Goal: Information Seeking & Learning: Find specific fact

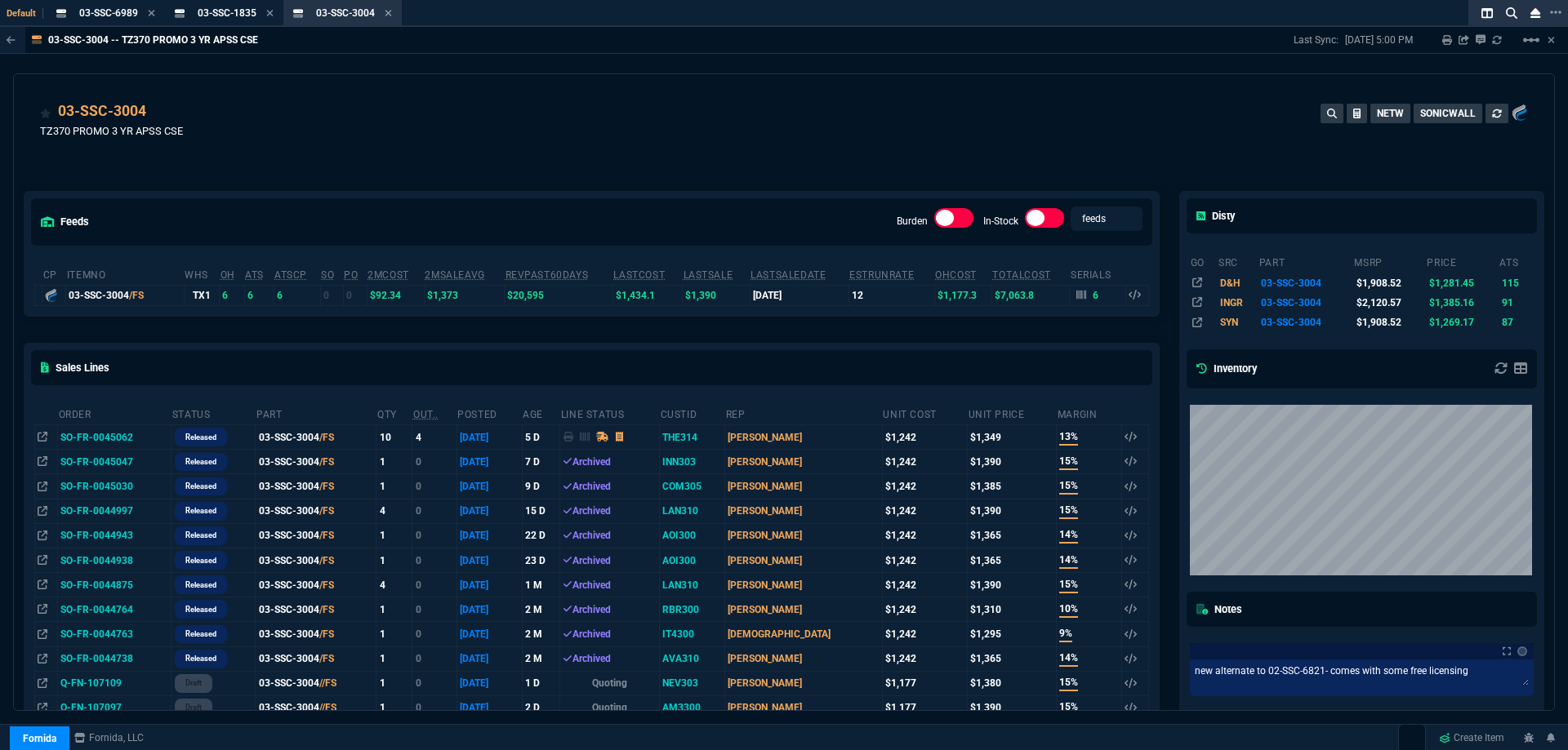
drag, startPoint x: 561, startPoint y: 166, endPoint x: 1102, endPoint y: 126, distance: 542.5
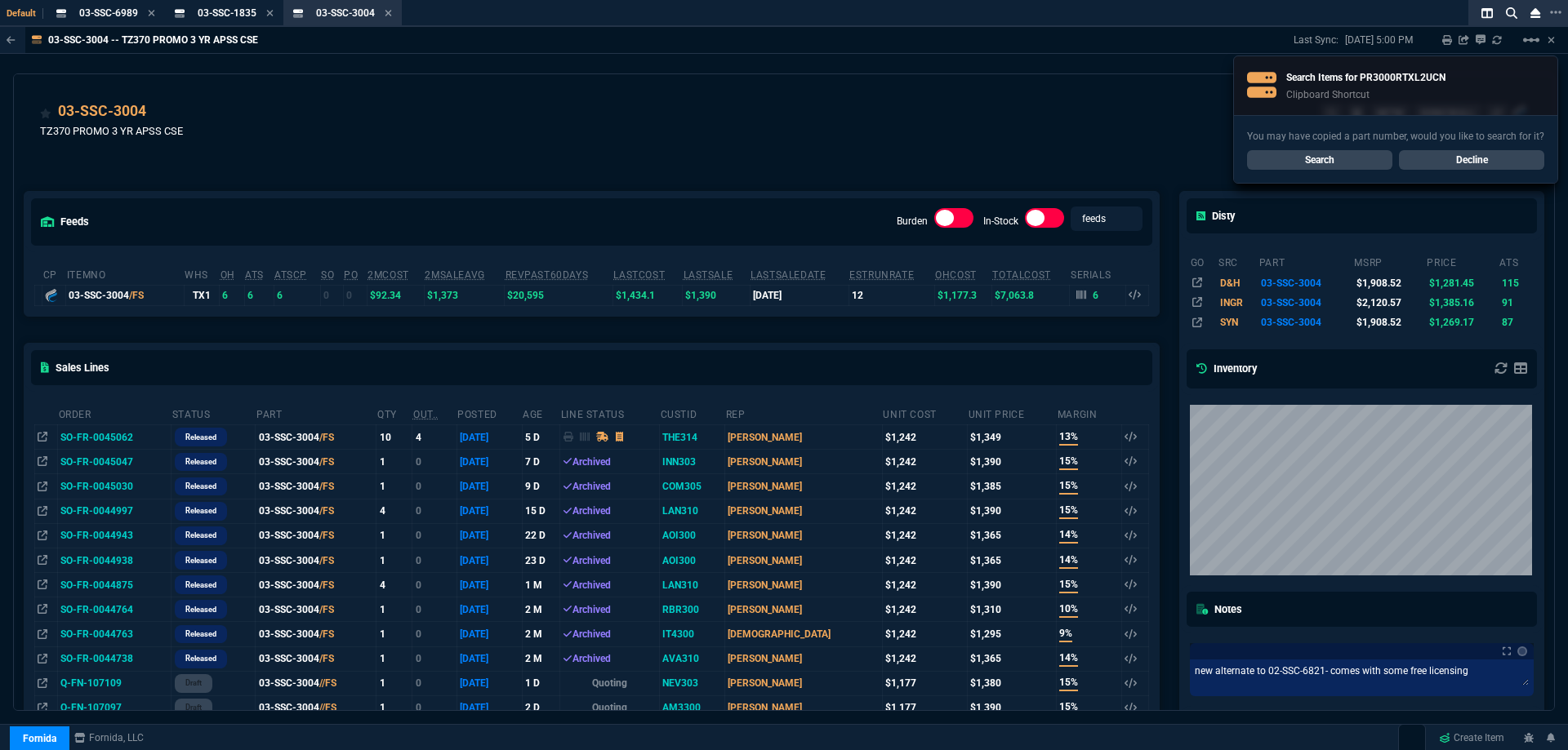
drag, startPoint x: 1102, startPoint y: 126, endPoint x: 659, endPoint y: 40, distance: 451.3
click at [1102, 121] on div "03-SSC-3004 TZ370 PROMO 3 YR APSS CSE NETW SONICWALL" at bounding box center [784, 130] width 1488 height 58
click at [1339, 155] on link "Search" at bounding box center [1319, 161] width 145 height 20
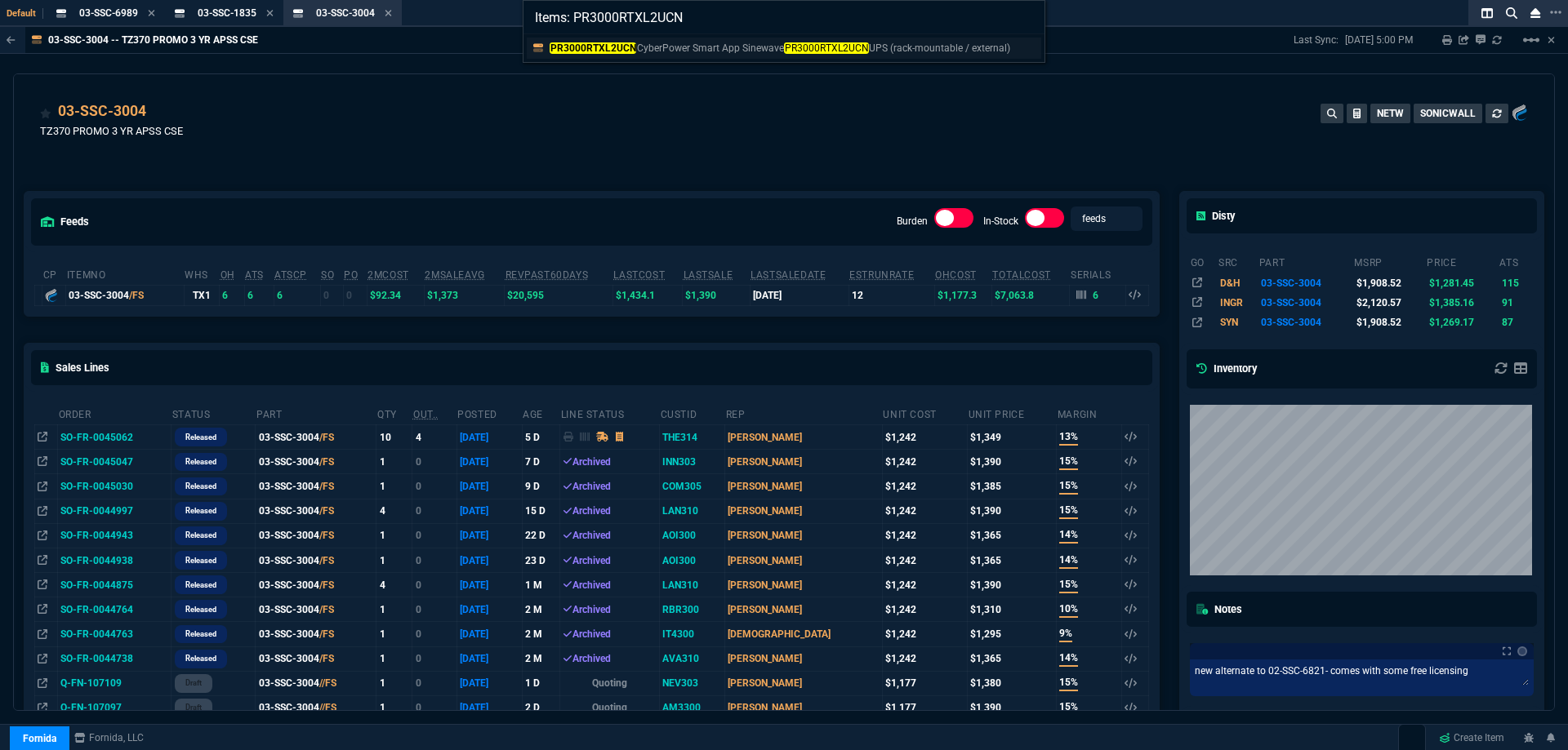
click at [607, 55] on link "PR3000RTXL2UCN CyberPower Smart App Sinewave PR3000RTXL2UCN UPS (rack-mountable…" at bounding box center [783, 47] width 514 height 21
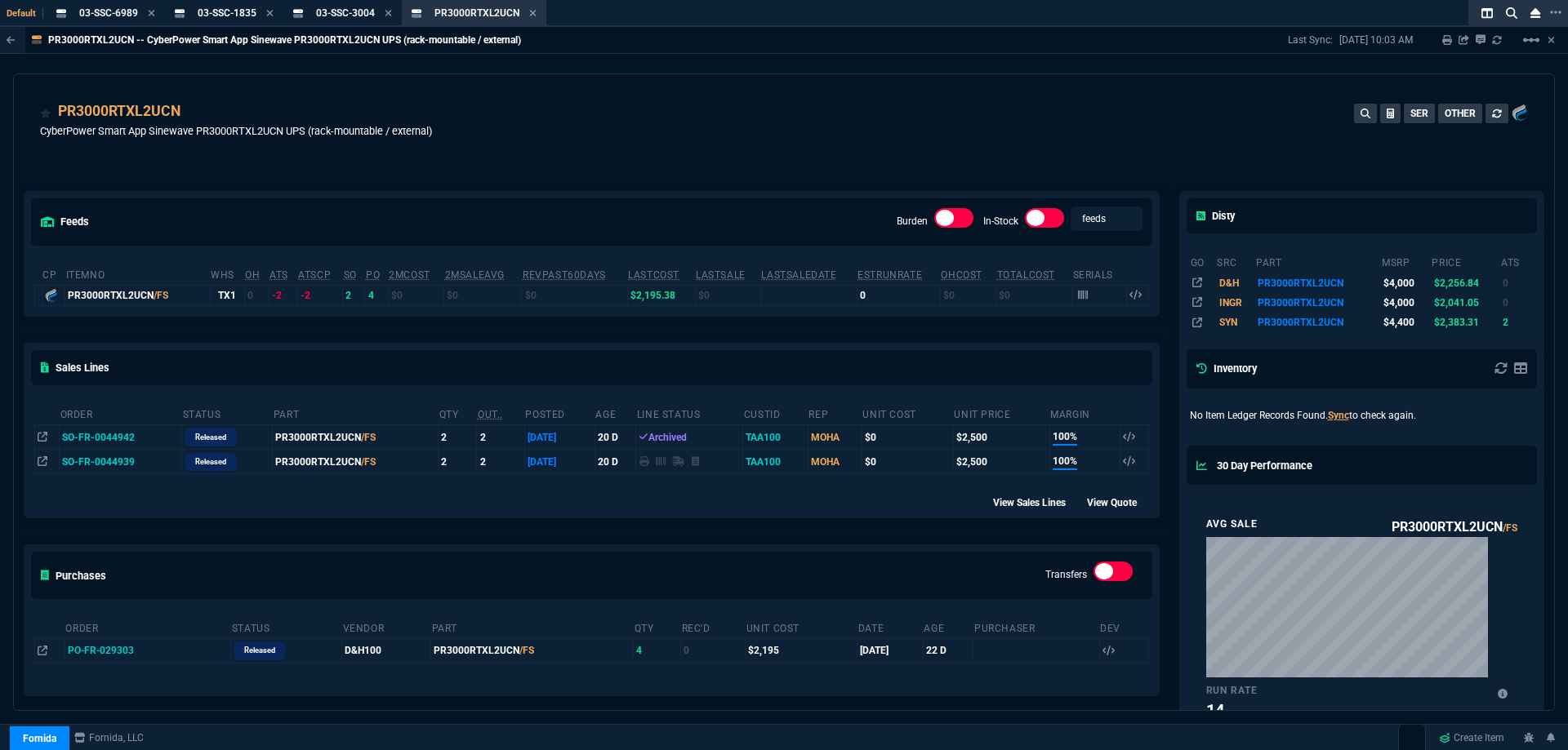
drag, startPoint x: 44, startPoint y: 444, endPoint x: 24, endPoint y: 453, distance: 21.9
click at [44, 443] on fa-icon at bounding box center [42, 437] width 10 height 12
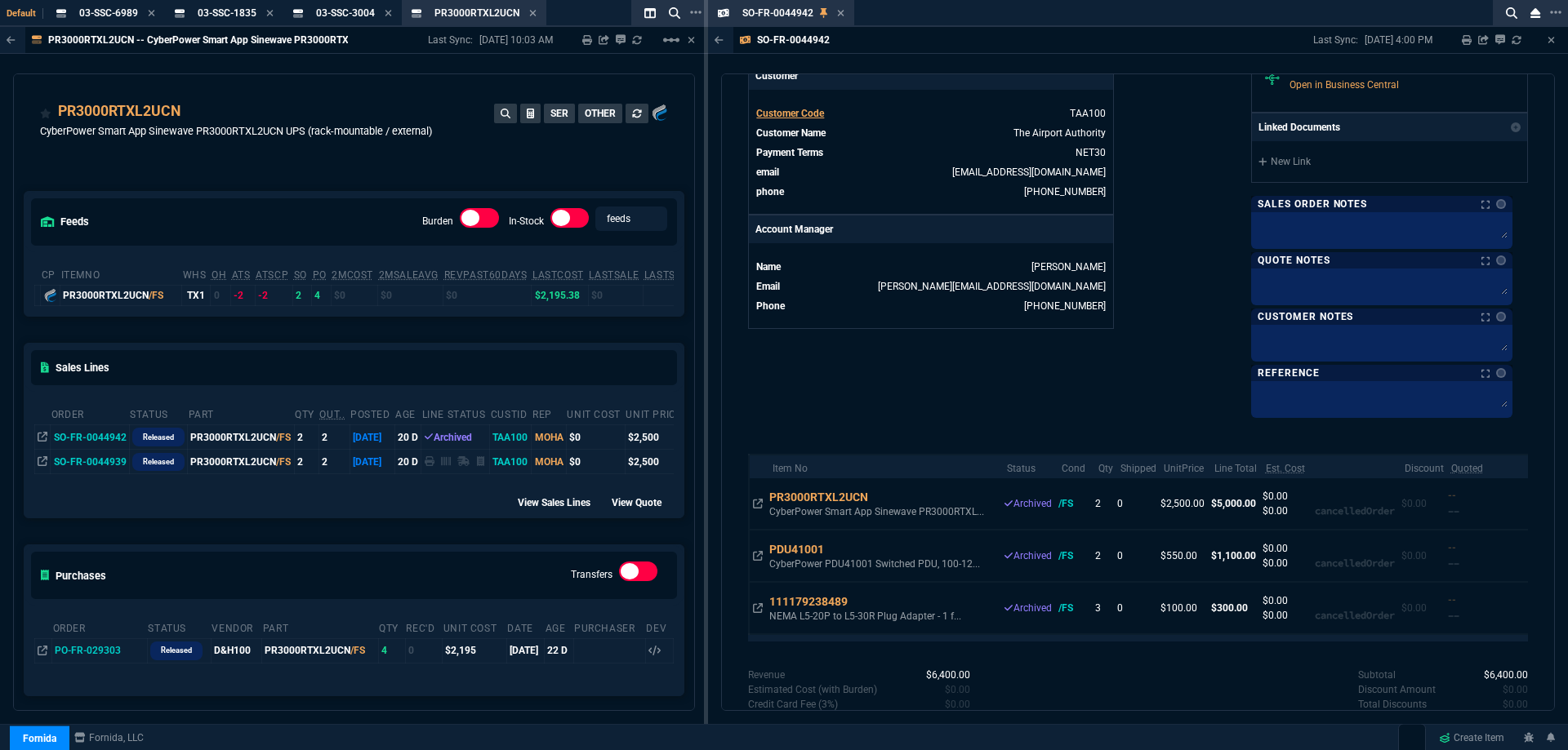
scroll to position [735, 0]
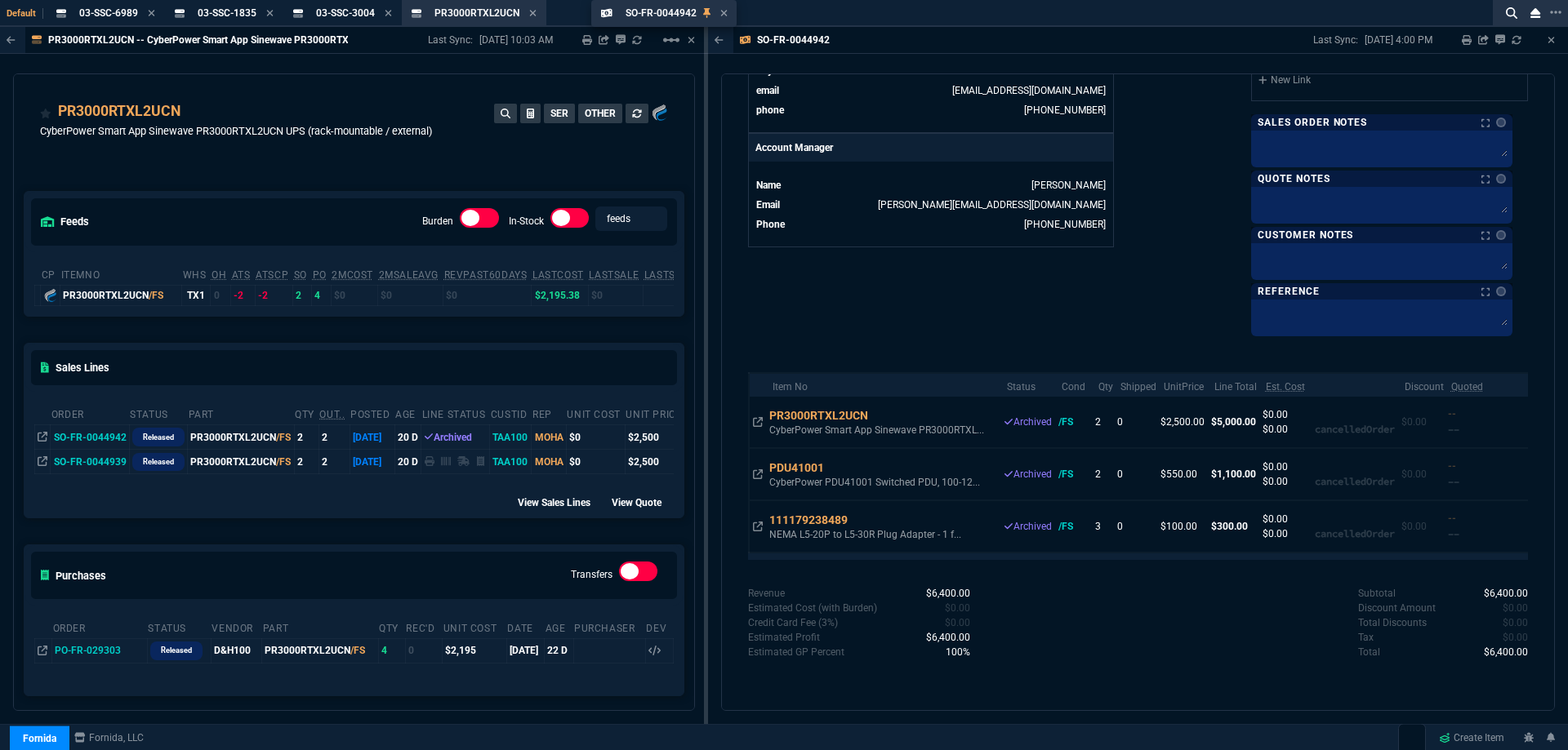
drag, startPoint x: 807, startPoint y: 12, endPoint x: 566, endPoint y: 43, distance: 243.0
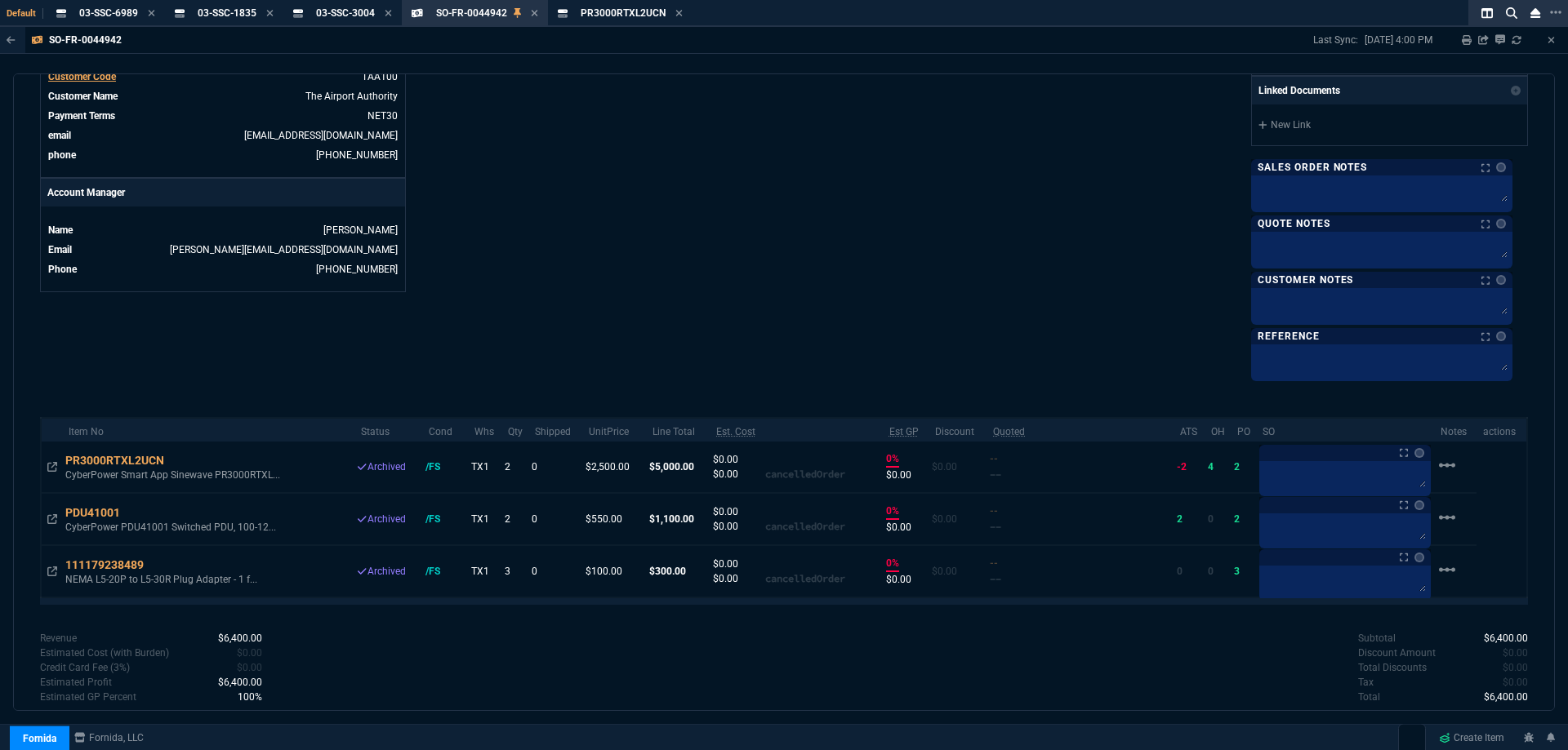
scroll to position [653, 0]
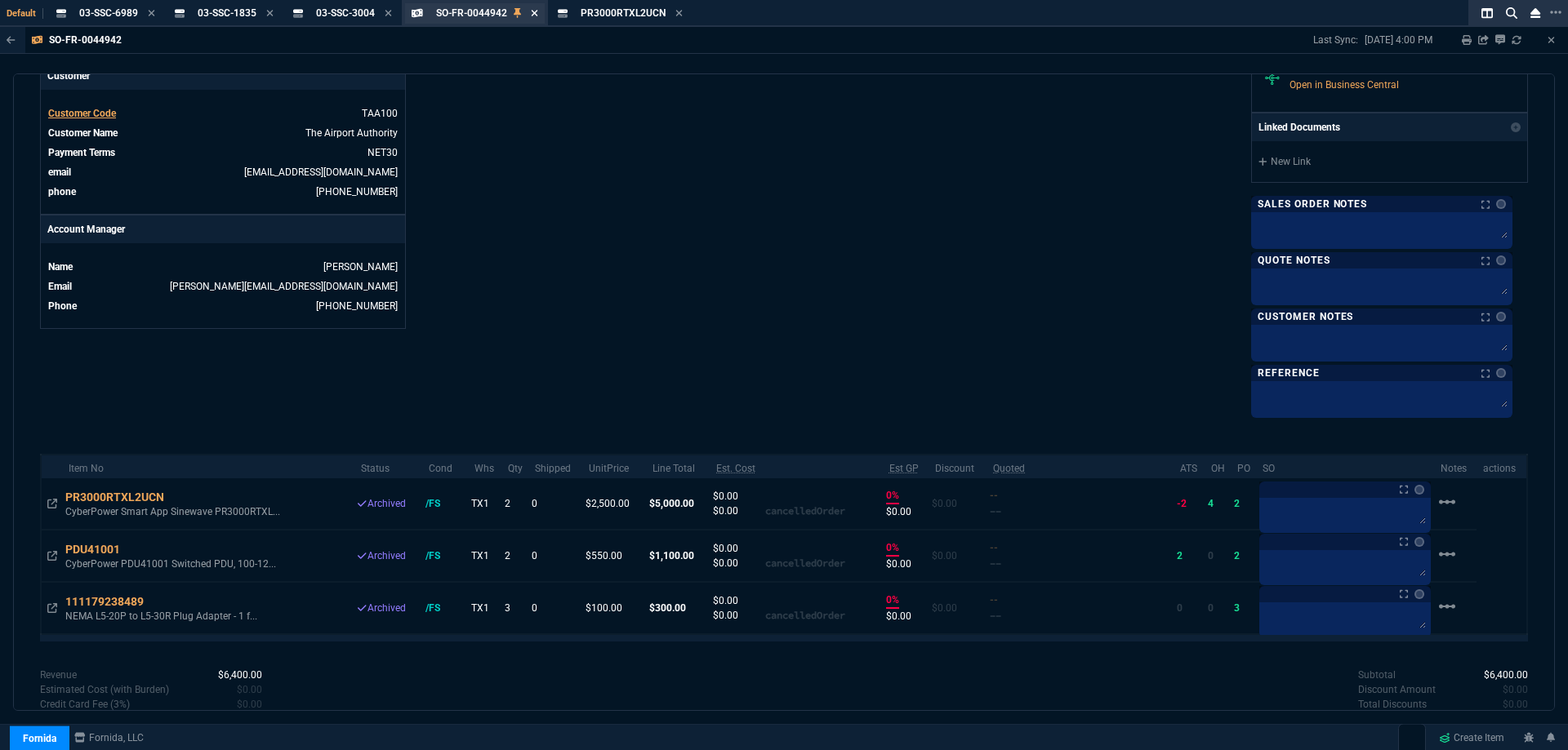
click at [536, 17] on icon at bounding box center [534, 13] width 7 height 10
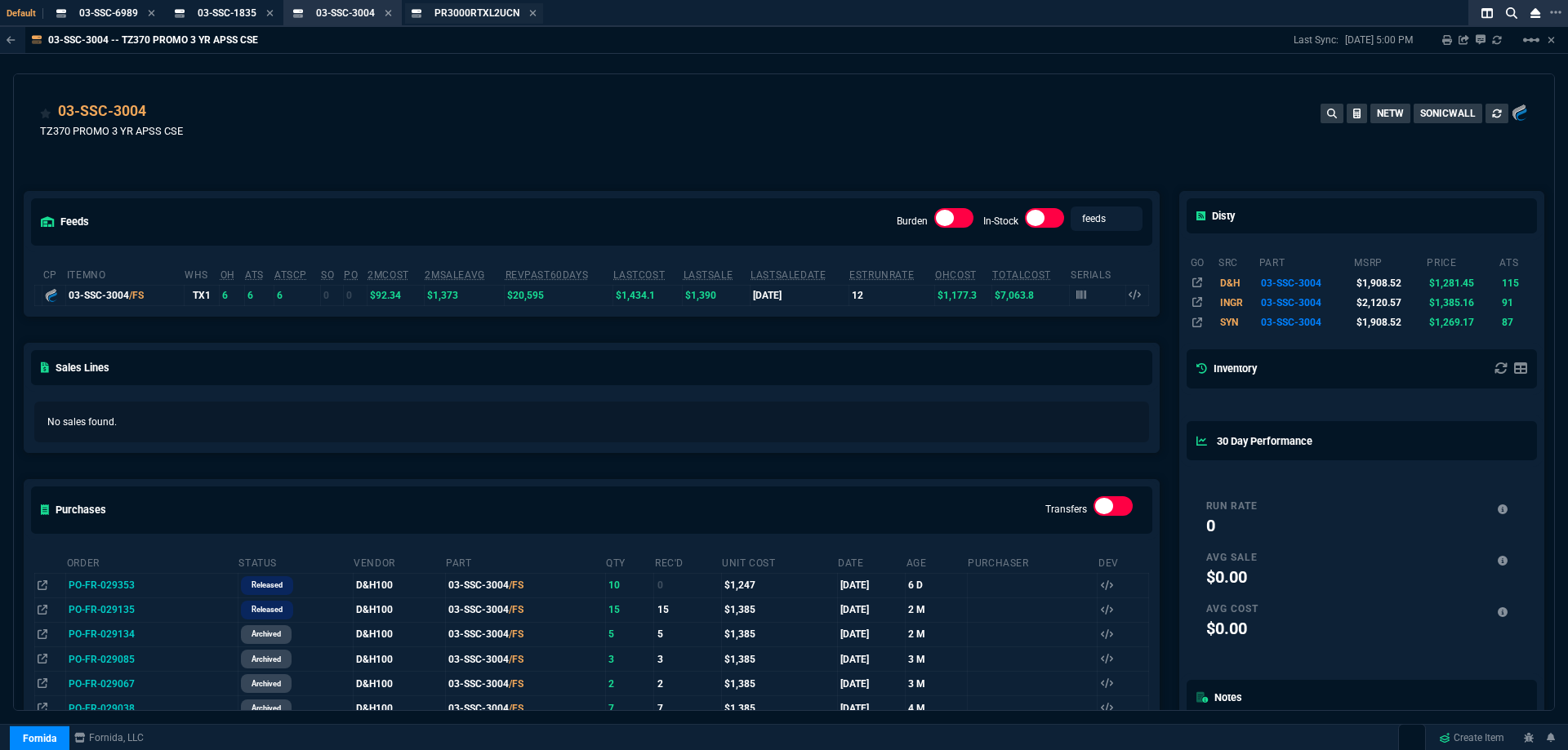
click at [450, 16] on span "PR3000RTXL2UCN" at bounding box center [477, 13] width 85 height 12
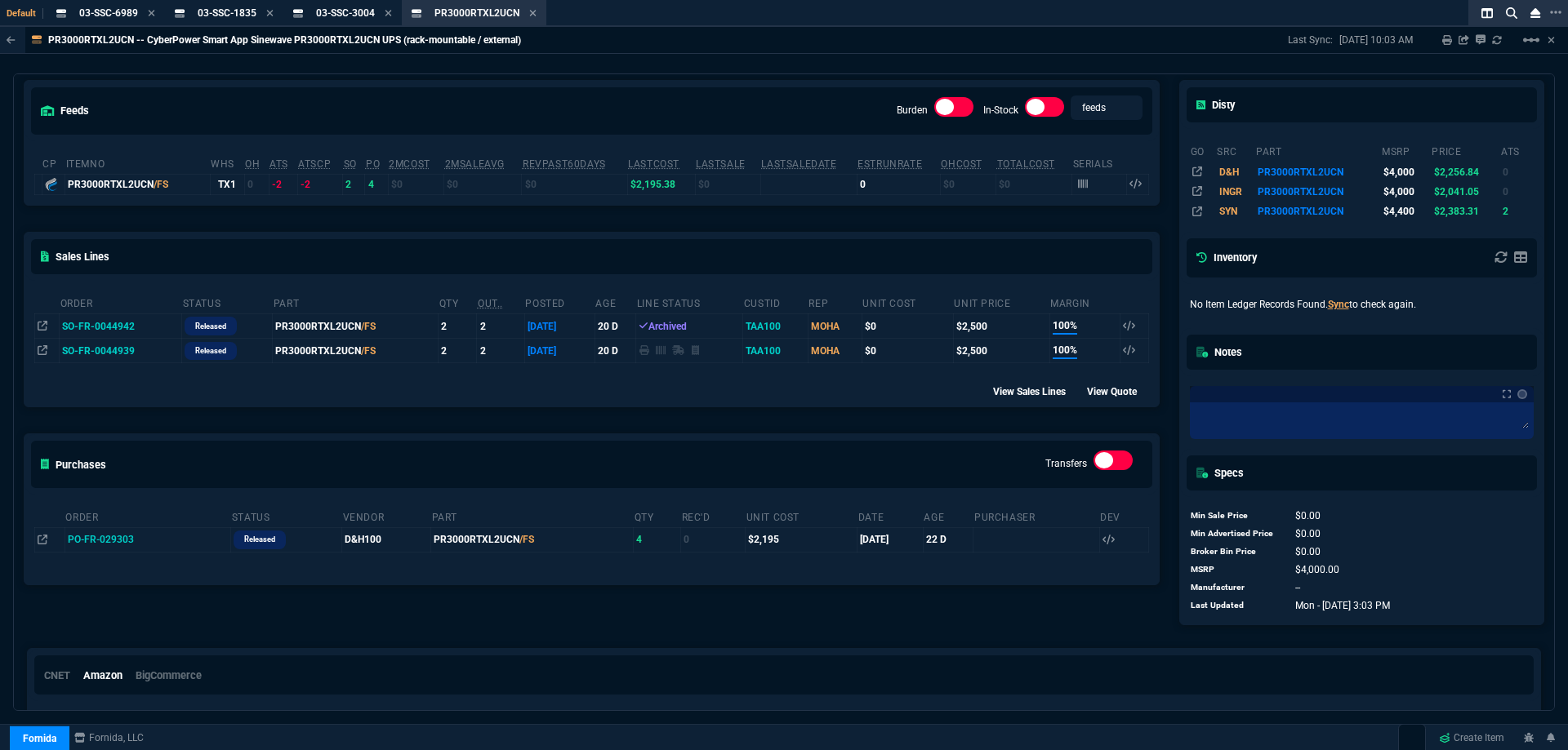
scroll to position [0, 0]
